Goal: Task Accomplishment & Management: Manage account settings

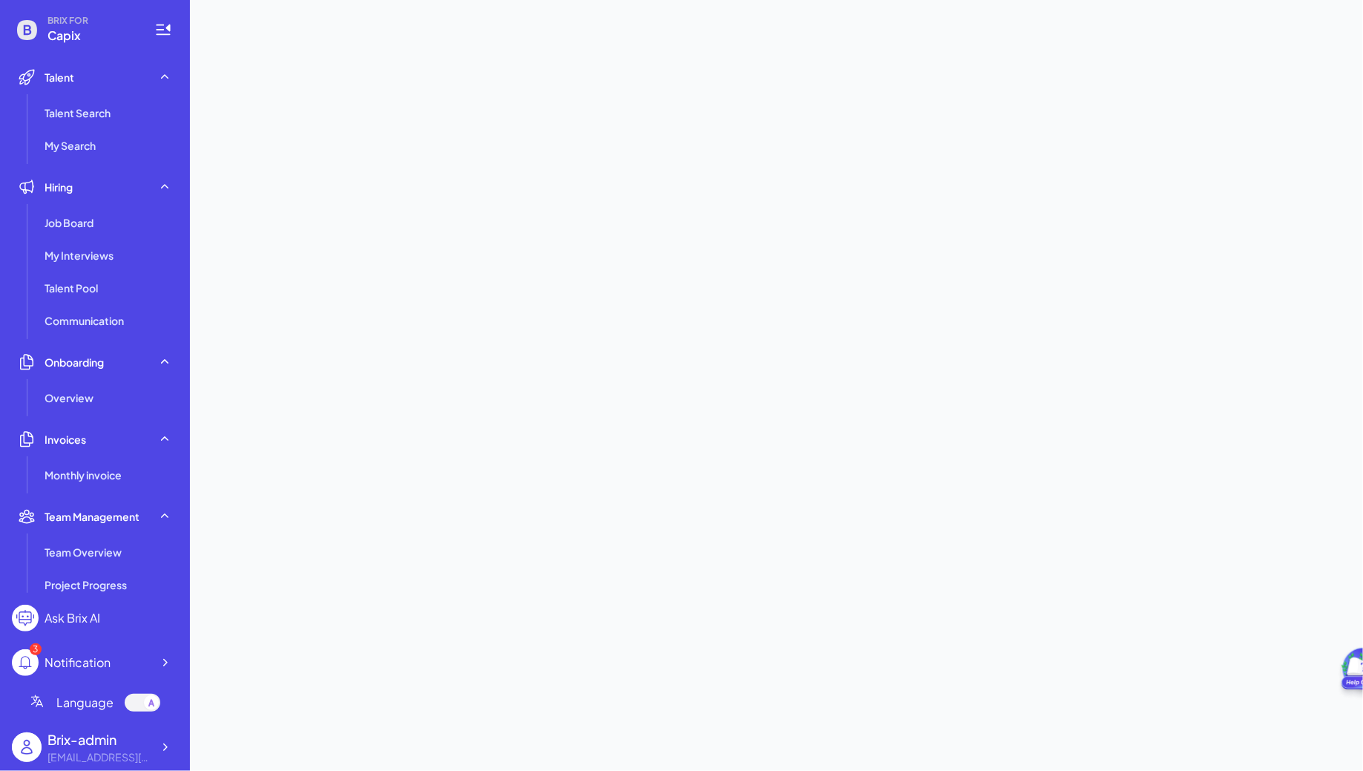
scroll to position [34, 0]
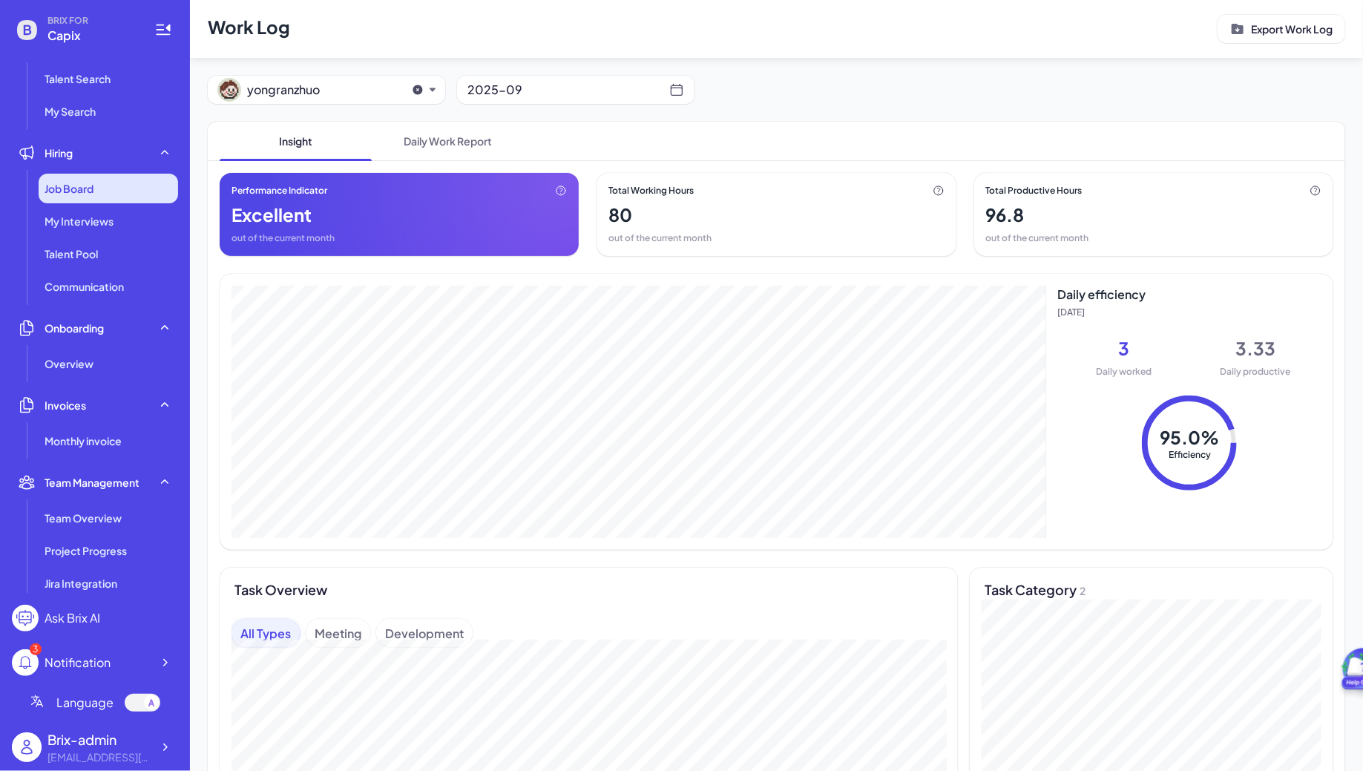
click at [127, 182] on div "Job Board" at bounding box center [108, 189] width 139 height 30
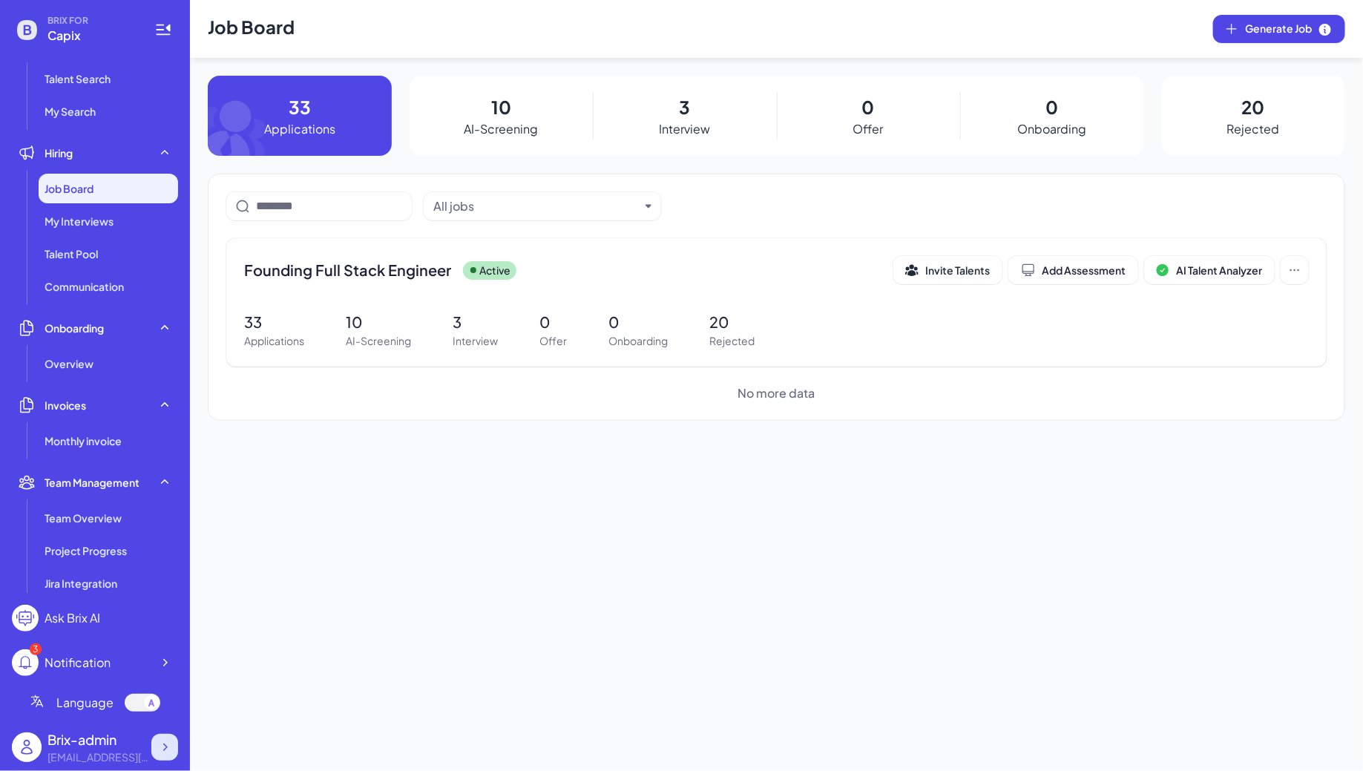
click at [165, 754] on icon at bounding box center [164, 747] width 15 height 15
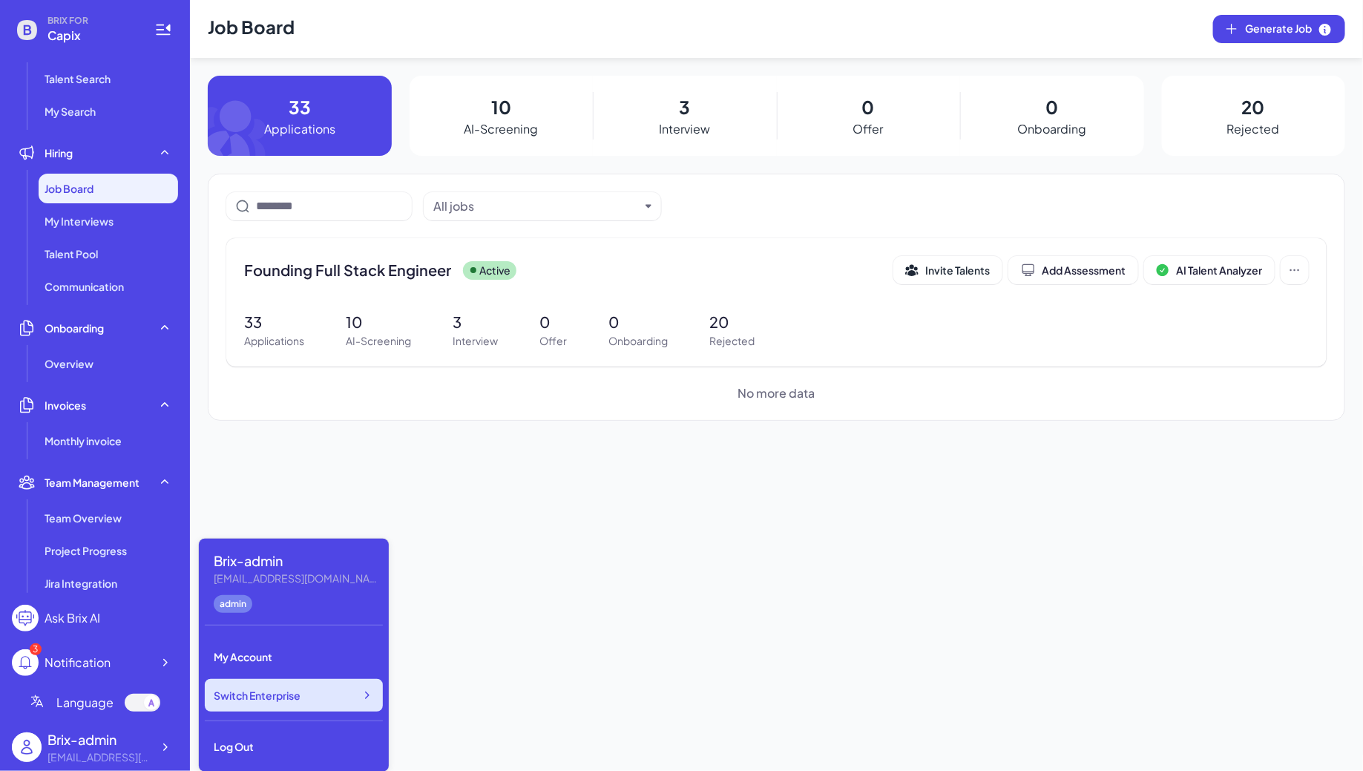
click at [300, 701] on span "Switch Enterprise" at bounding box center [257, 695] width 87 height 15
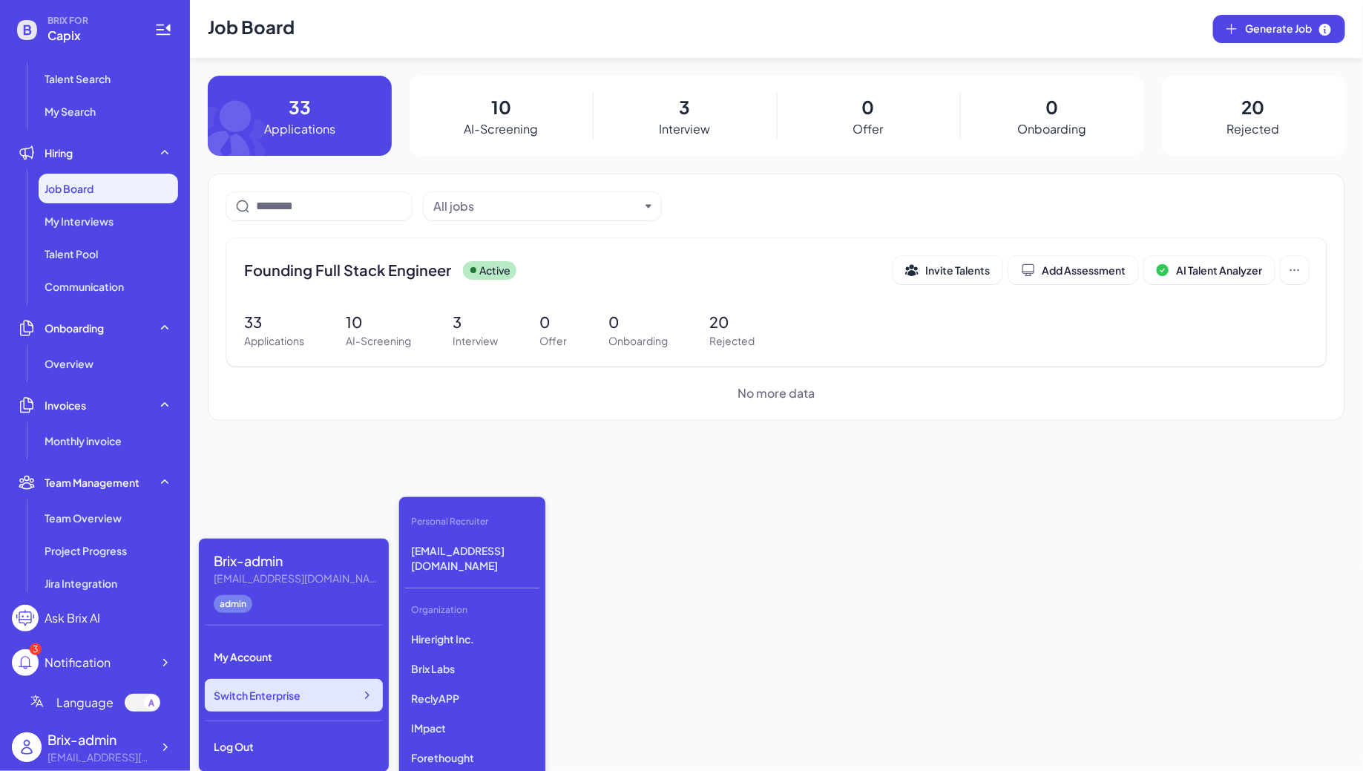
scroll to position [4033, 0]
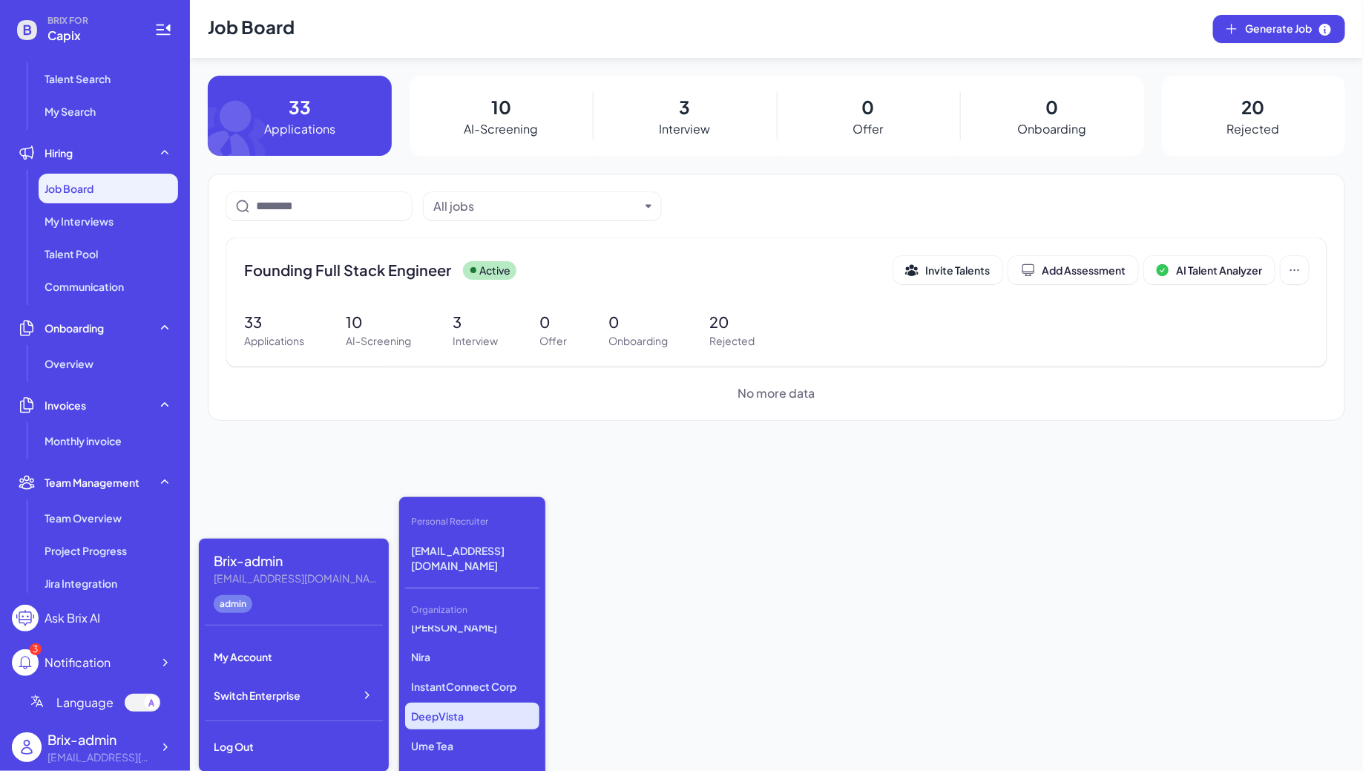
click at [447, 703] on p "DeepVista" at bounding box center [472, 716] width 134 height 27
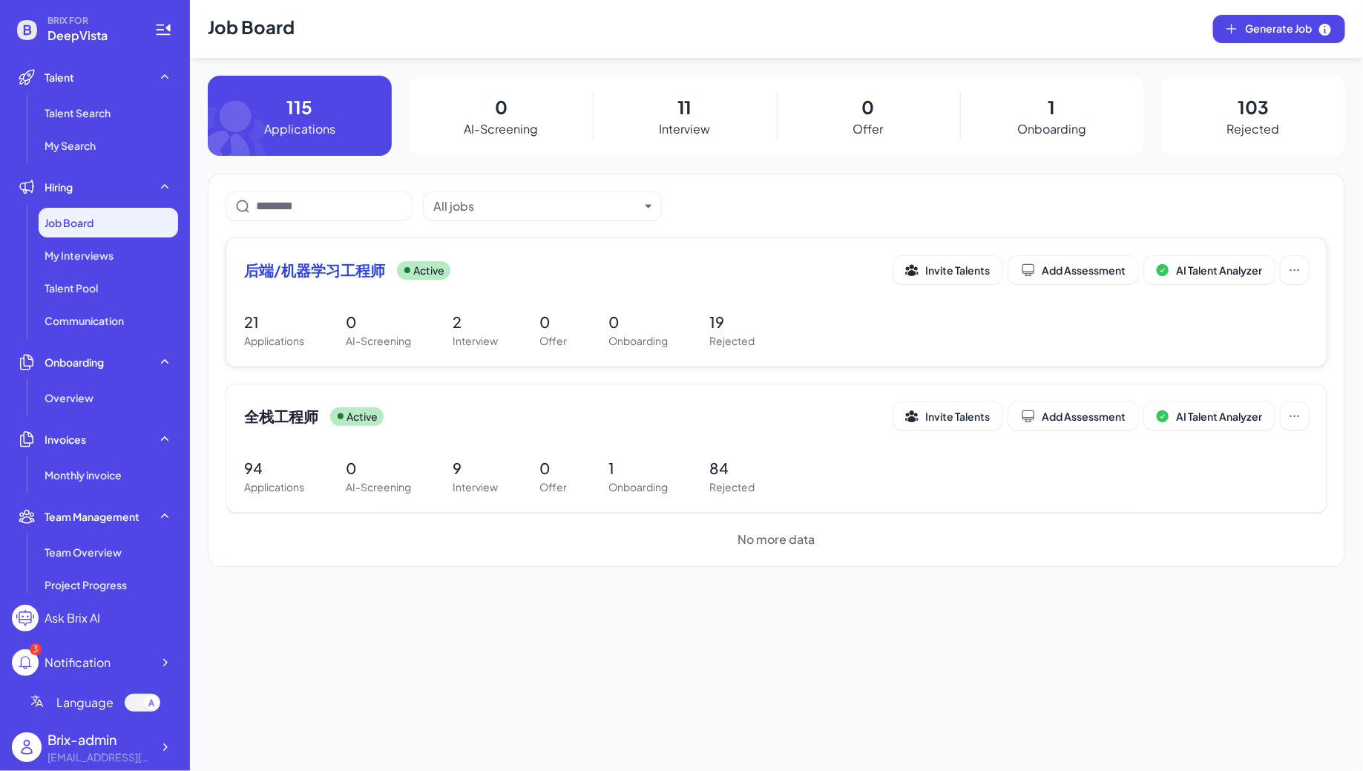
click at [366, 279] on span "后端/机器学习工程师" at bounding box center [314, 270] width 141 height 21
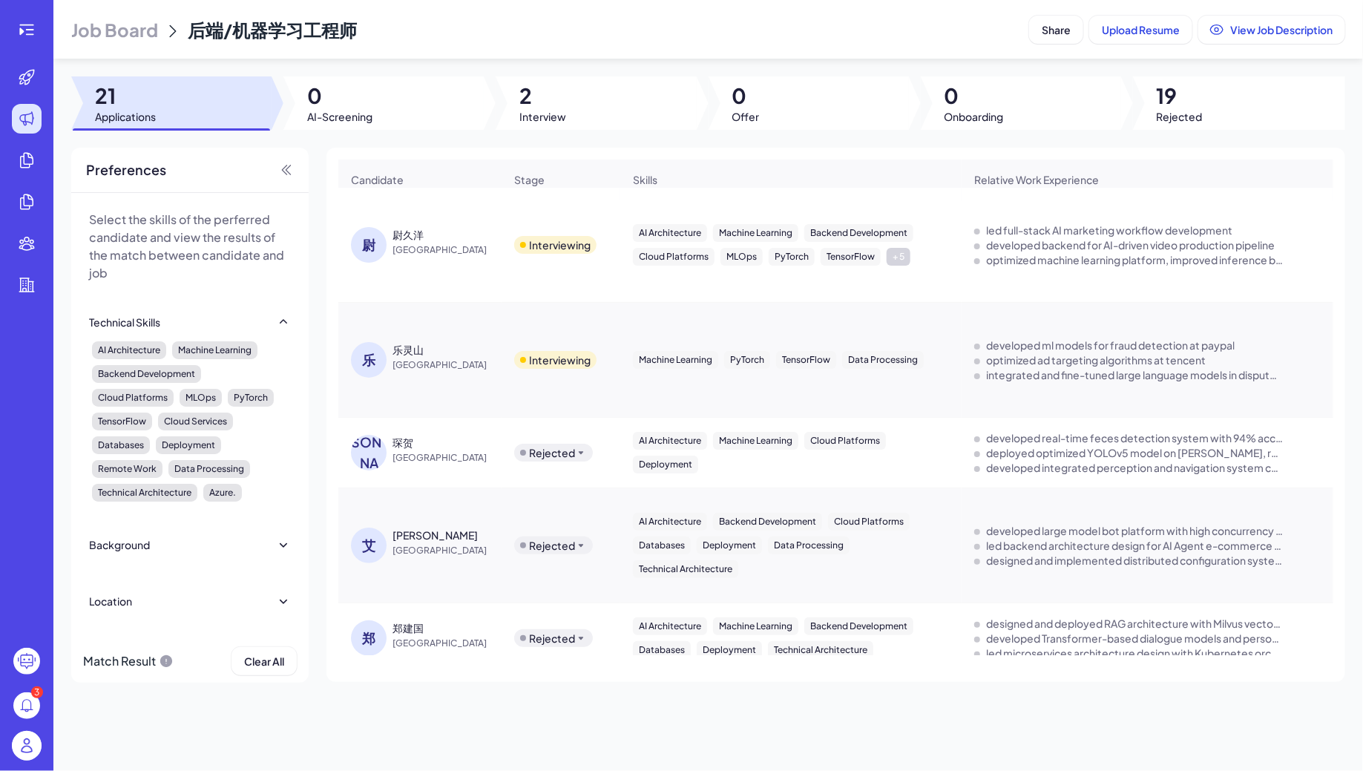
click at [154, 28] on span "Job Board" at bounding box center [114, 30] width 87 height 24
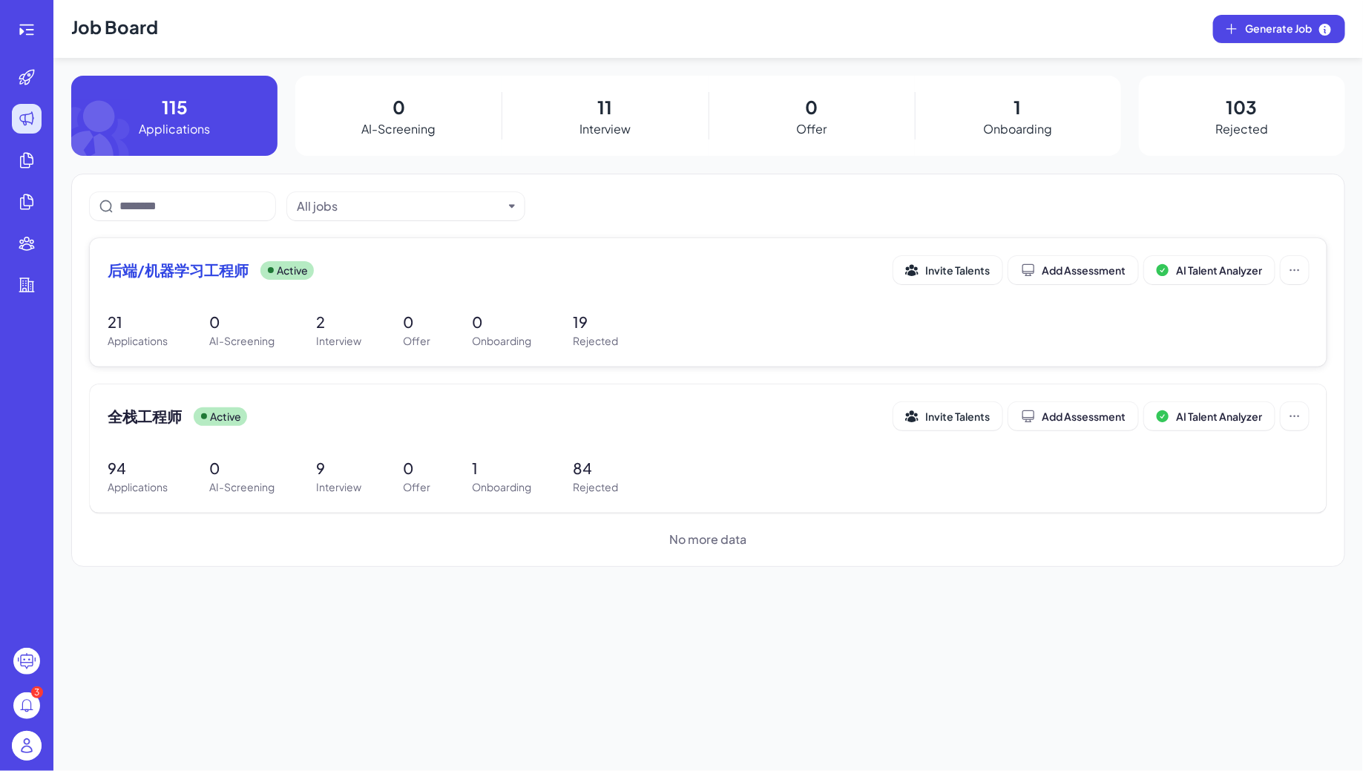
click at [467, 295] on div "后端/机器学习工程师 Active Invite Talents Add Assessment AI Talent Analyzer 21 Applicati…" at bounding box center [708, 302] width 1237 height 128
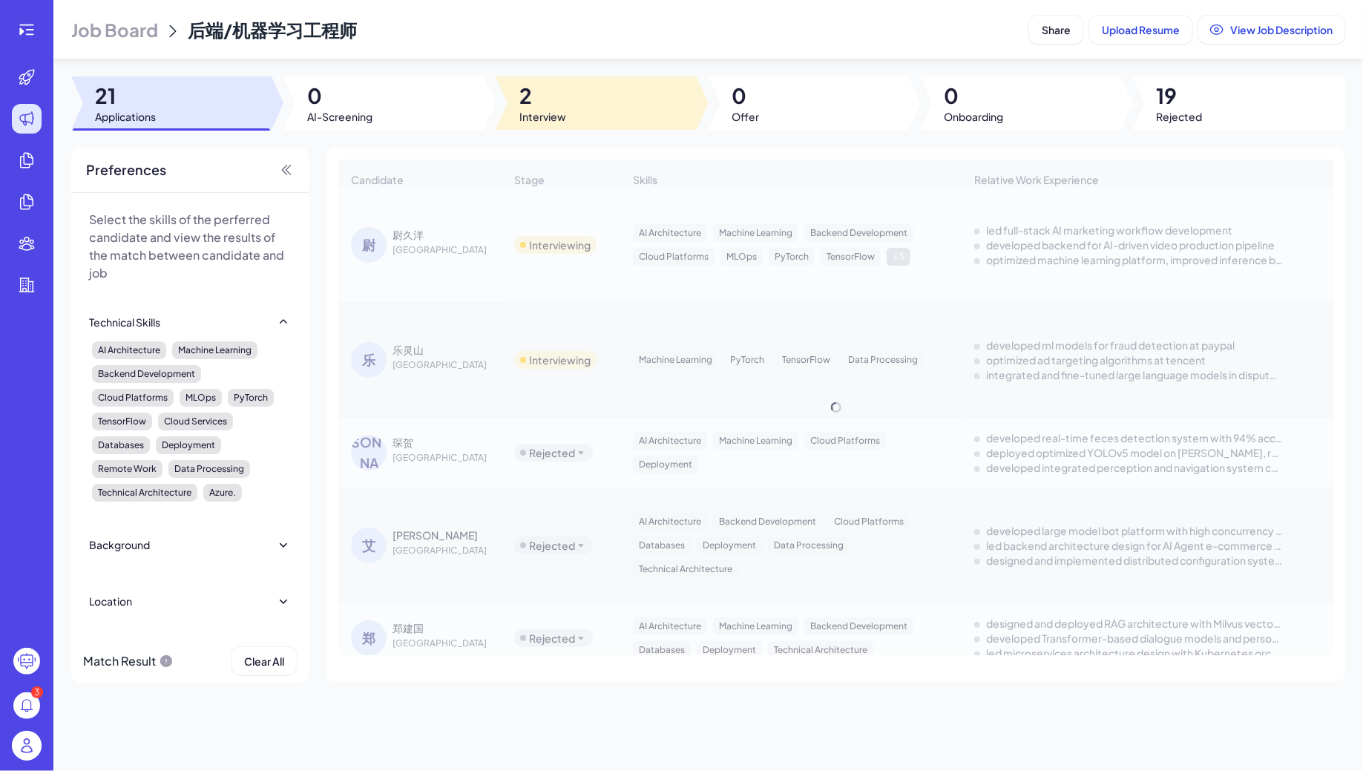
click at [582, 93] on div at bounding box center [596, 102] width 200 height 53
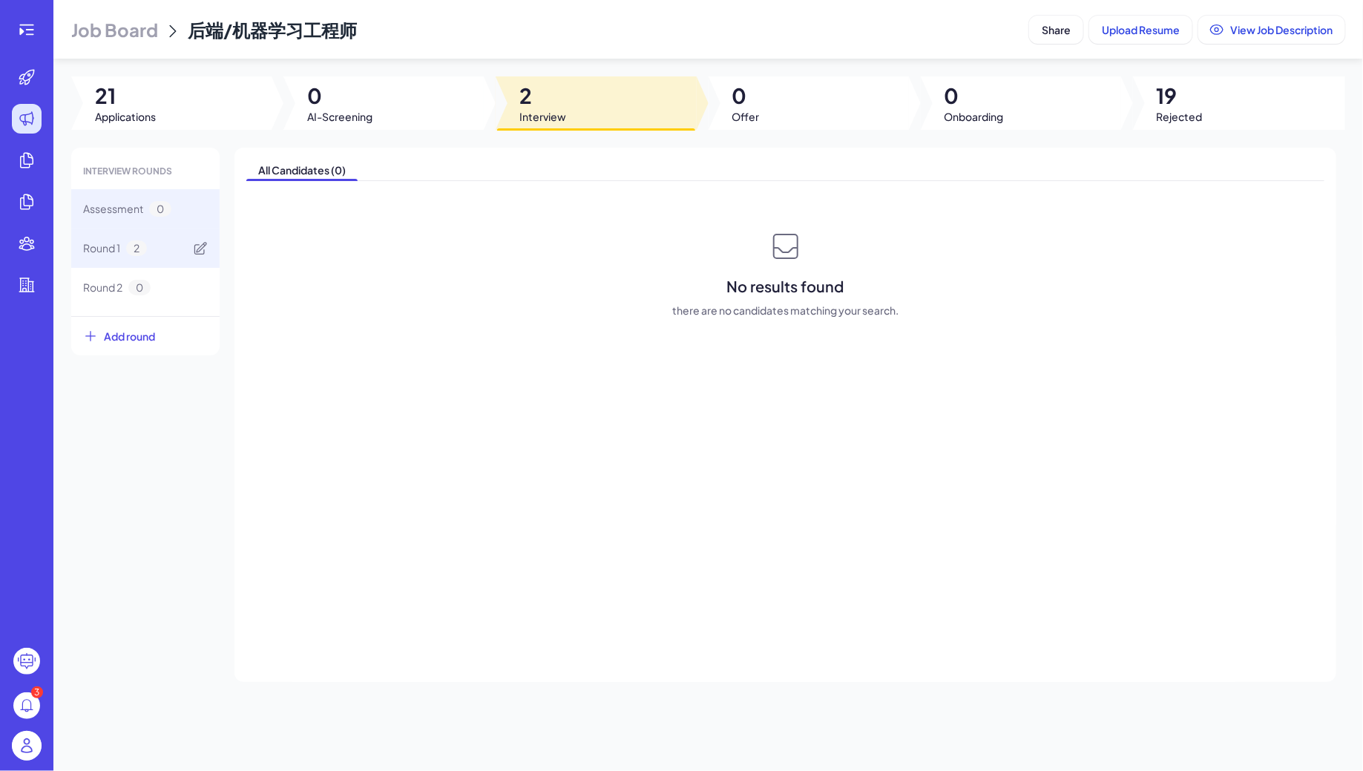
click at [106, 255] on span "Round 1" at bounding box center [101, 248] width 37 height 16
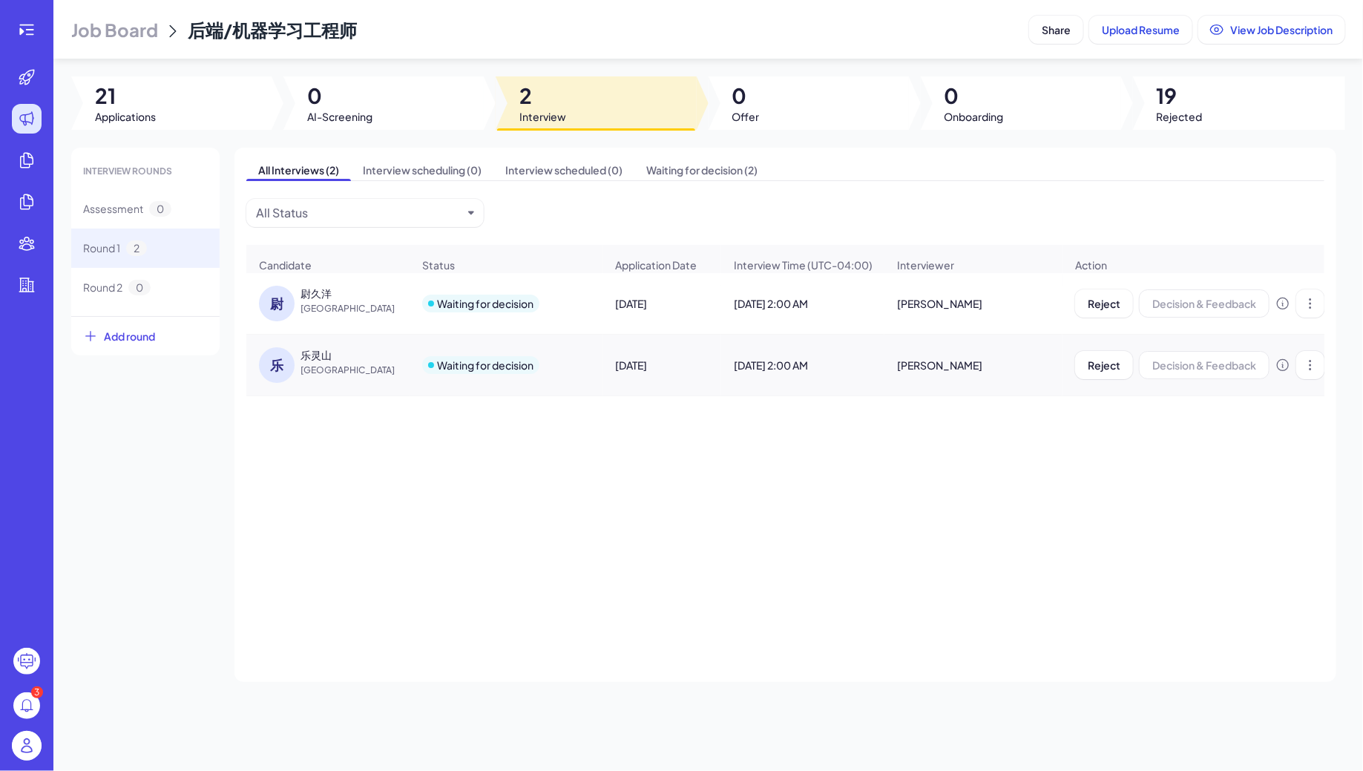
click at [134, 30] on span "Job Board" at bounding box center [114, 30] width 87 height 24
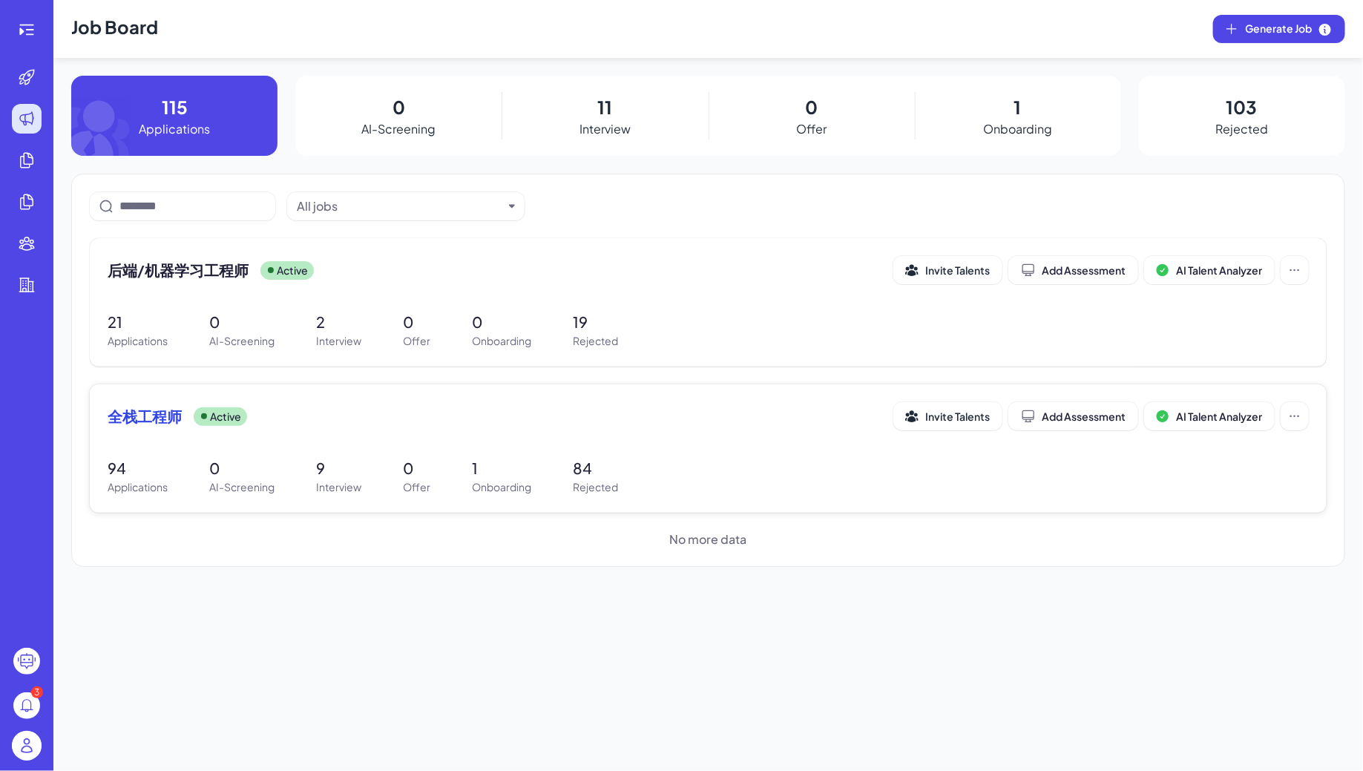
click at [419, 449] on div "全栈工程师 Active Invite Talents Add Assessment AI Talent Analyzer 94 Applications 0…" at bounding box center [708, 448] width 1237 height 128
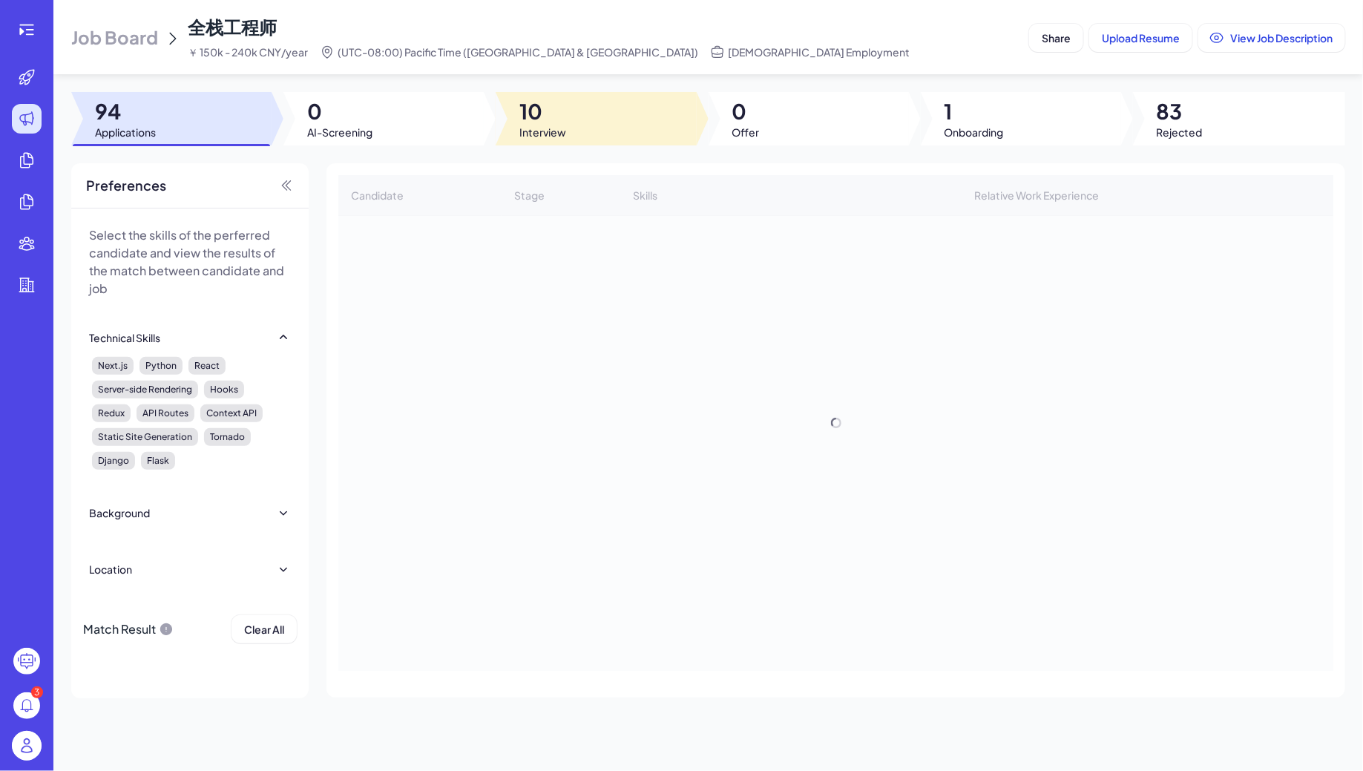
click at [605, 115] on div at bounding box center [596, 118] width 200 height 53
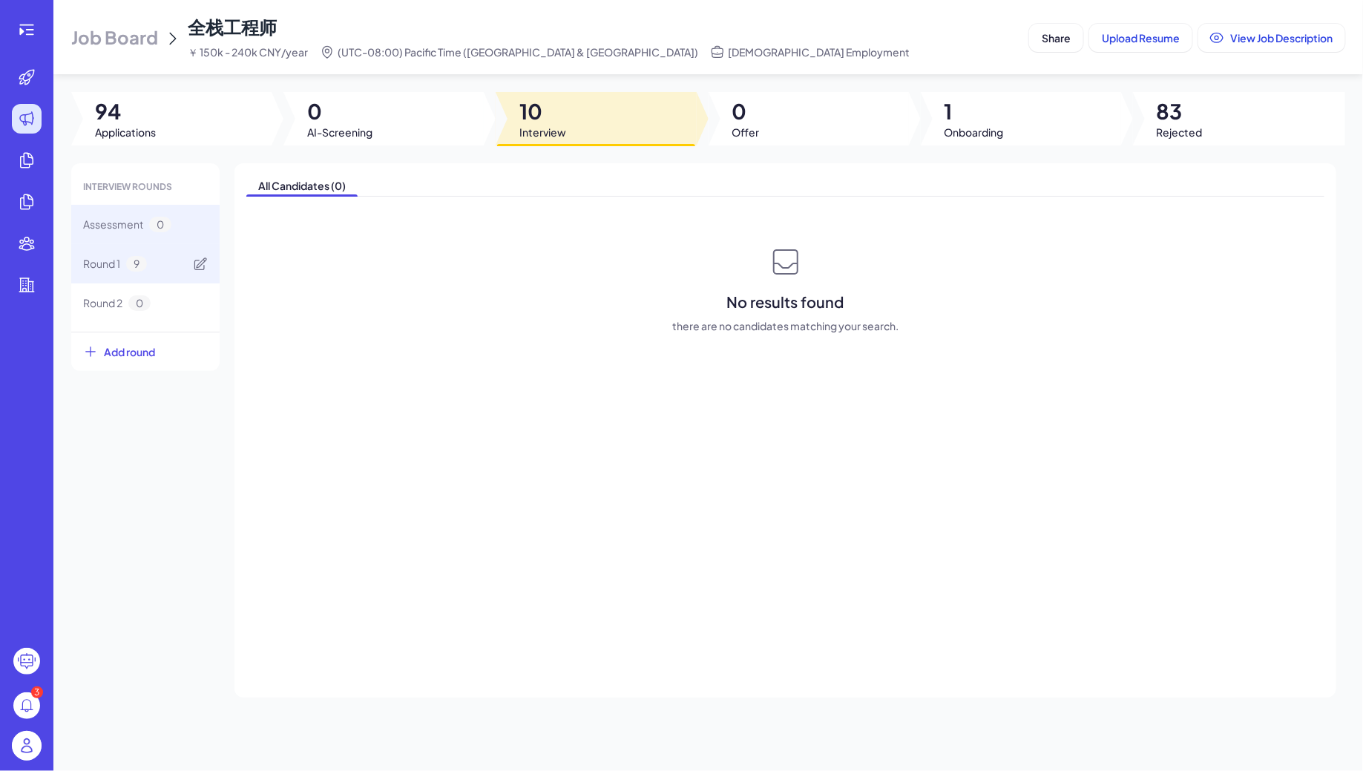
click at [129, 271] on div "Round 1 9" at bounding box center [115, 264] width 64 height 16
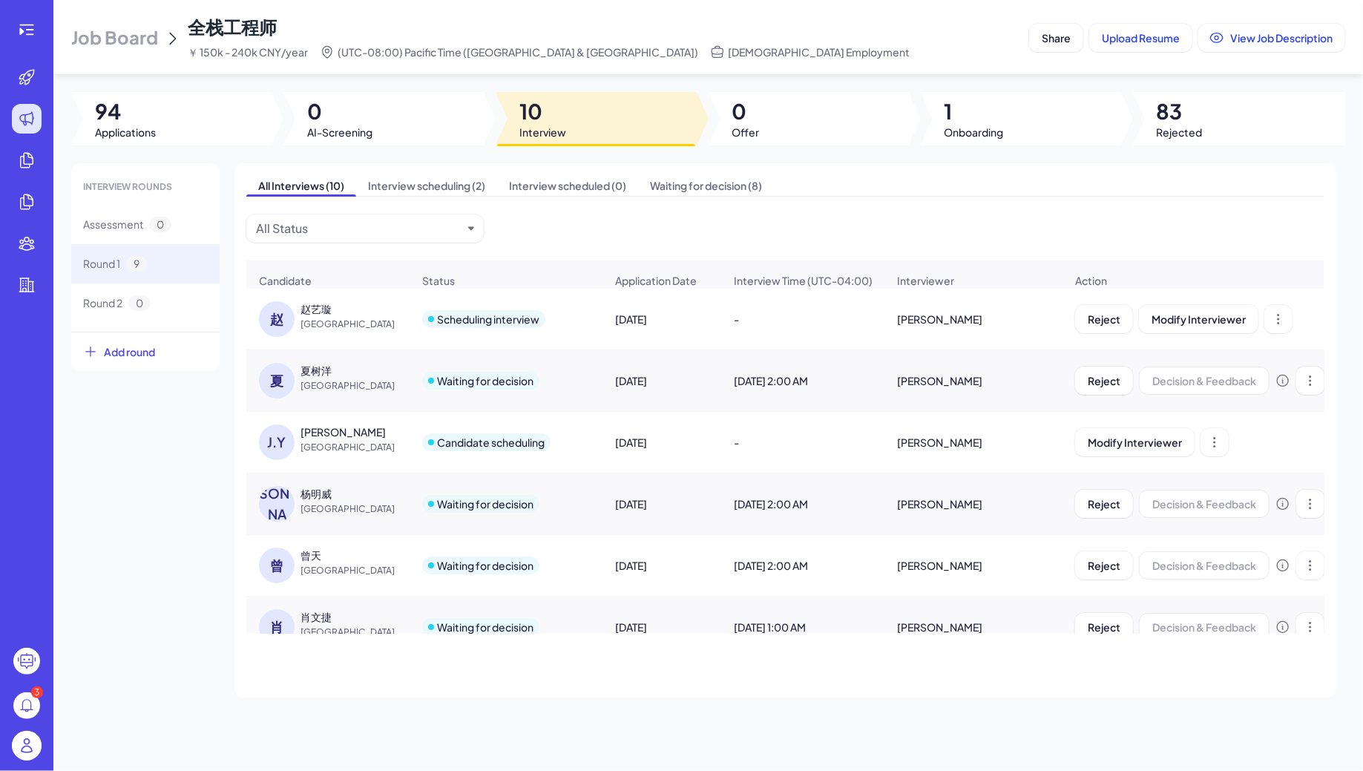
click at [312, 326] on span "[GEOGRAPHIC_DATA]" at bounding box center [355, 324] width 111 height 15
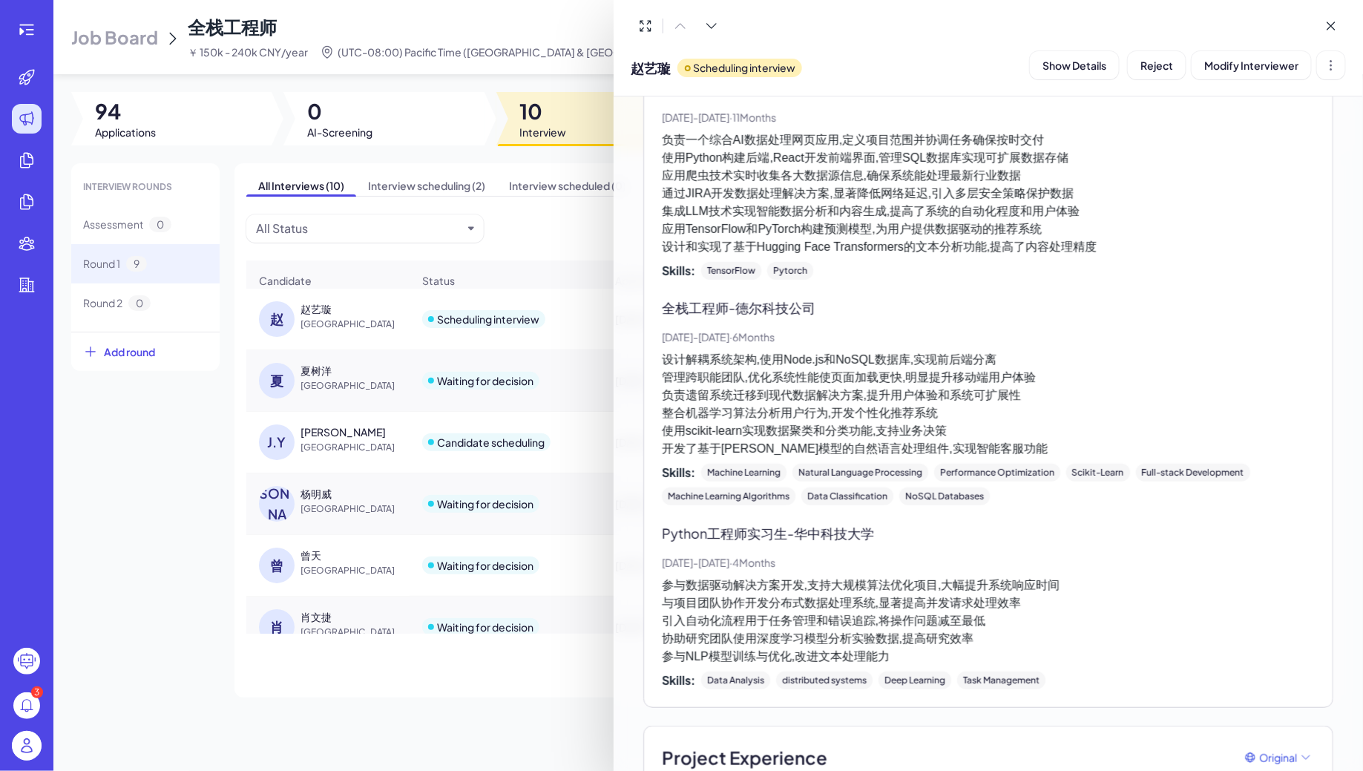
scroll to position [376, 0]
